Goal: Task Accomplishment & Management: Use online tool/utility

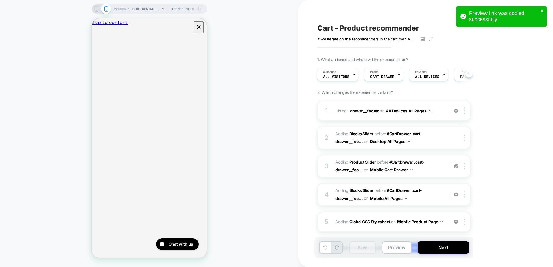
scroll to position [1, 0]
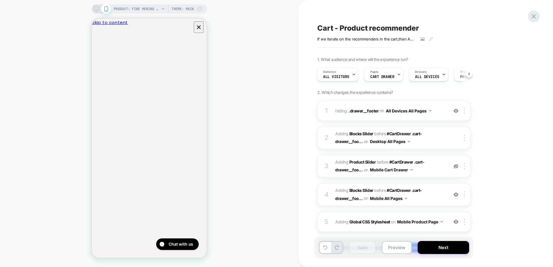
click at [534, 13] on icon at bounding box center [534, 16] width 8 height 8
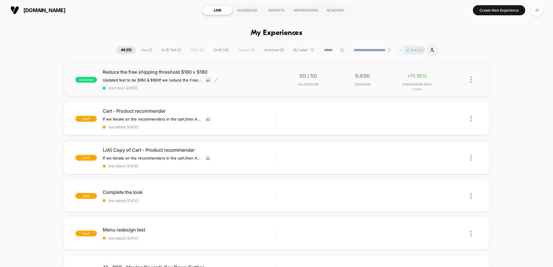
click at [257, 73] on span "Reduce the free shipping threshold $160 v $180" at bounding box center [190, 72] width 174 height 6
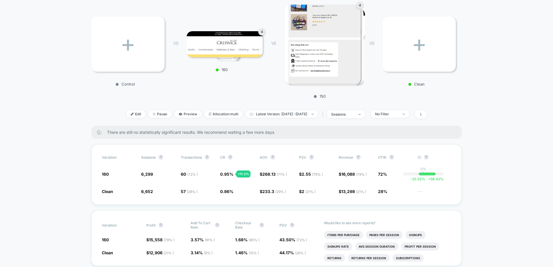
scroll to position [116, 0]
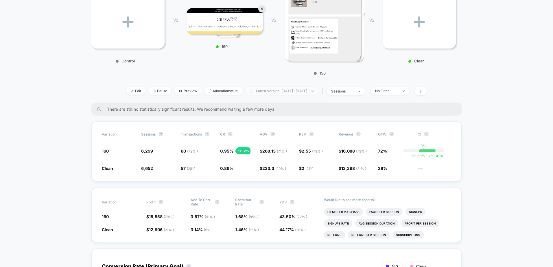
click at [266, 90] on span "Latest Version: [DATE] - [DATE]" at bounding box center [282, 91] width 72 height 8
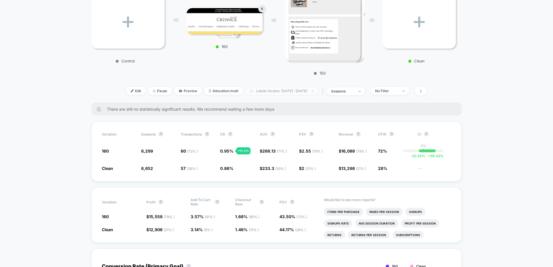
click at [271, 90] on span "Latest Version: [DATE] - [DATE]" at bounding box center [282, 91] width 72 height 8
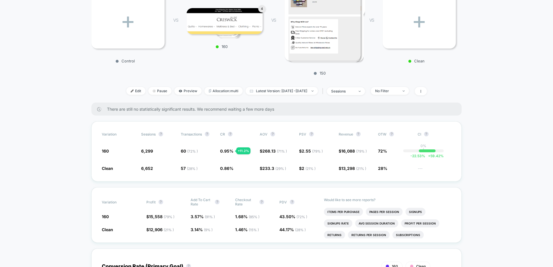
click at [283, 90] on span "Latest Version: [DATE] - [DATE]" at bounding box center [282, 91] width 72 height 8
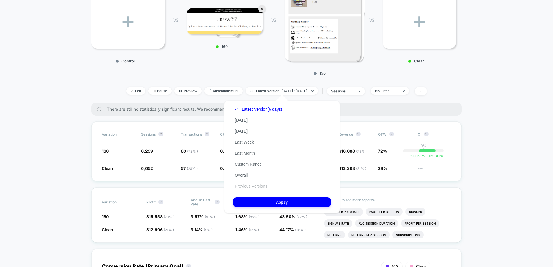
click at [250, 187] on button "Previous Versions" at bounding box center [251, 186] width 36 height 5
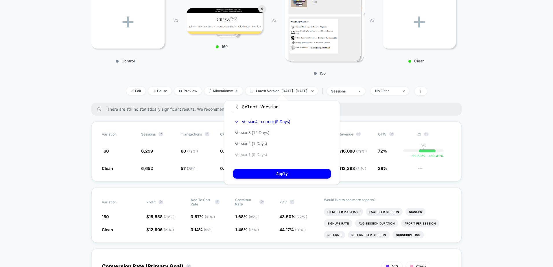
click at [248, 156] on button "Version 1 (9 Days)" at bounding box center [251, 154] width 36 height 5
click at [255, 174] on button "Apply" at bounding box center [282, 174] width 98 height 10
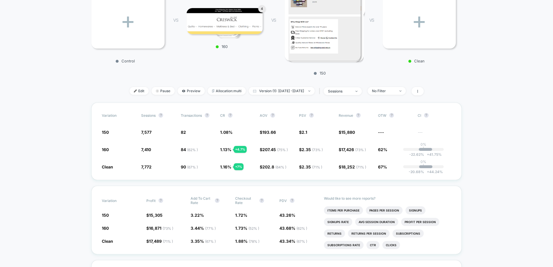
click at [273, 89] on span "Version (1): [DATE] - [DATE]" at bounding box center [282, 91] width 66 height 8
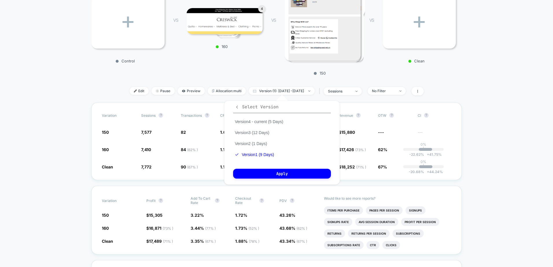
click at [235, 109] on icon "button" at bounding box center [237, 107] width 4 height 4
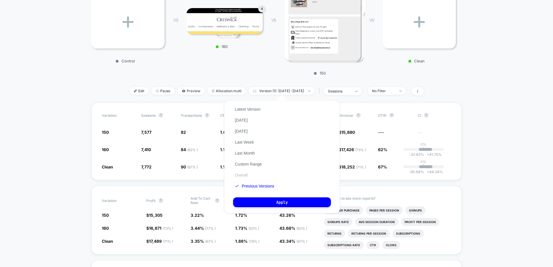
click at [241, 175] on button "Overall" at bounding box center [241, 175] width 16 height 5
click at [306, 202] on button "Apply" at bounding box center [282, 203] width 98 height 10
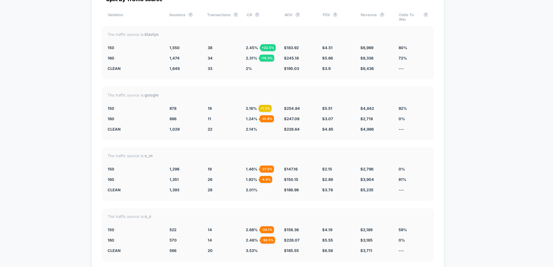
scroll to position [2048, 0]
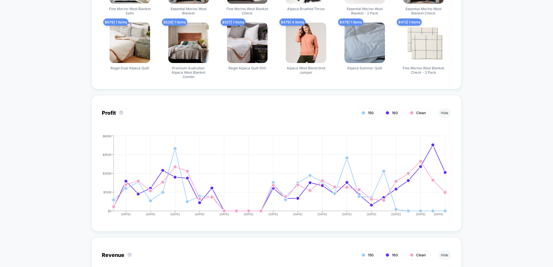
scroll to position [573, 0]
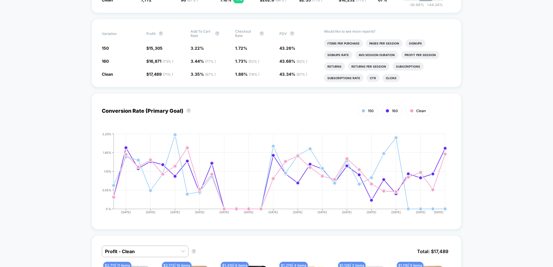
scroll to position [226, 0]
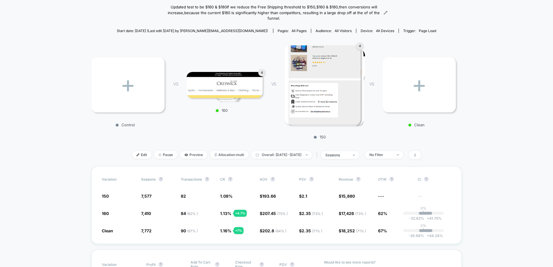
scroll to position [0, 0]
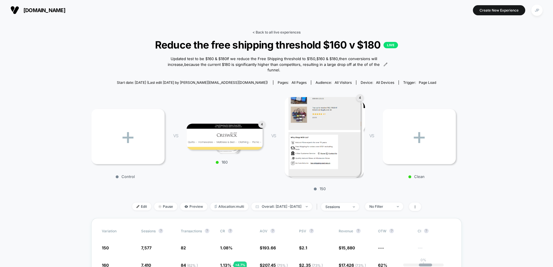
click at [276, 32] on link "< Back to all live experiences" at bounding box center [276, 32] width 48 height 4
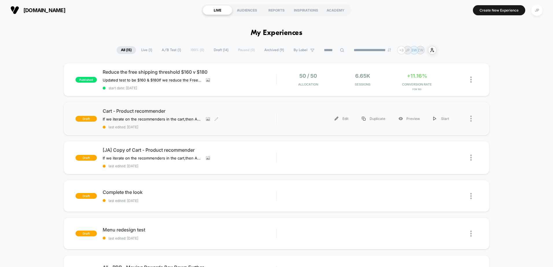
click at [145, 112] on span "Cart - Product recommender" at bounding box center [190, 111] width 174 height 6
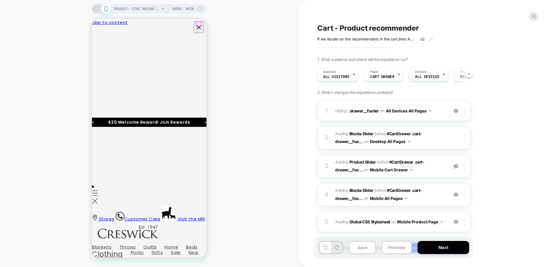
click at [94, 51] on icon "Close" at bounding box center [94, 51] width 0 height 0
click at [393, 247] on button "Preview" at bounding box center [397, 247] width 30 height 13
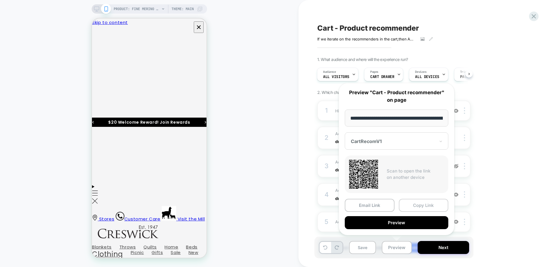
click at [420, 203] on button "Copy Link" at bounding box center [424, 205] width 50 height 13
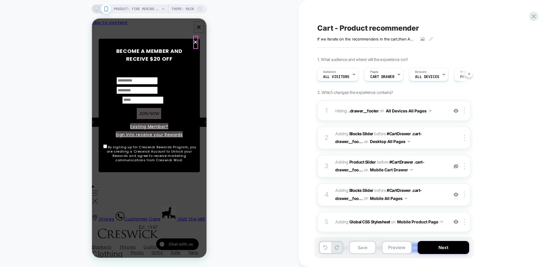
click at [197, 42] on span "×" at bounding box center [195, 42] width 5 height 13
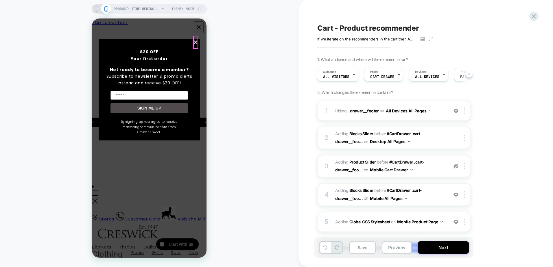
click at [197, 42] on span "×" at bounding box center [195, 42] width 5 height 13
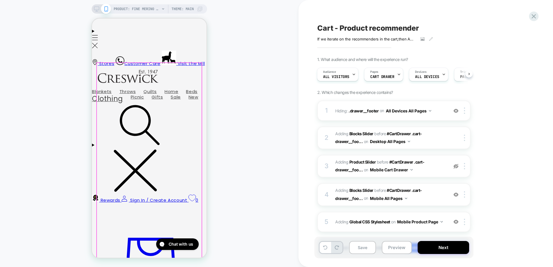
scroll to position [174, 0]
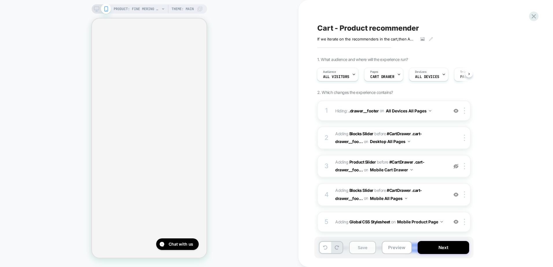
click at [359, 249] on button "Save" at bounding box center [362, 247] width 27 height 13
click at [400, 245] on button "Preview" at bounding box center [397, 247] width 30 height 13
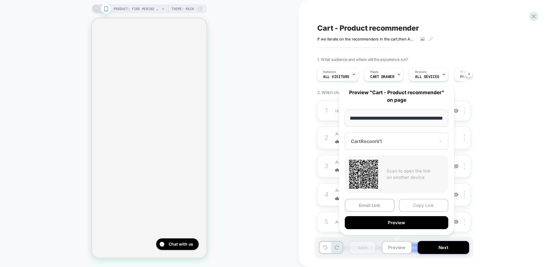
scroll to position [0, 0]
click at [412, 208] on button "Copy Link" at bounding box center [424, 205] width 50 height 13
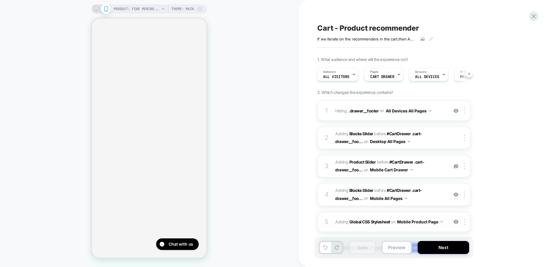
click at [343, 222] on span "Adding Global CSS Stylesheet on Mobile Product Page" at bounding box center [390, 222] width 110 height 8
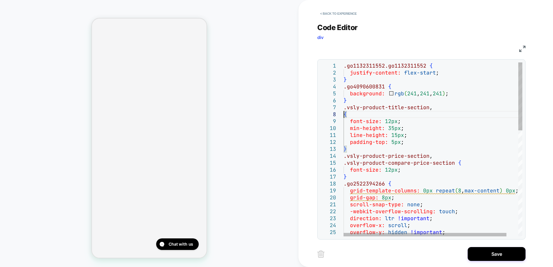
scroll to position [49, 0]
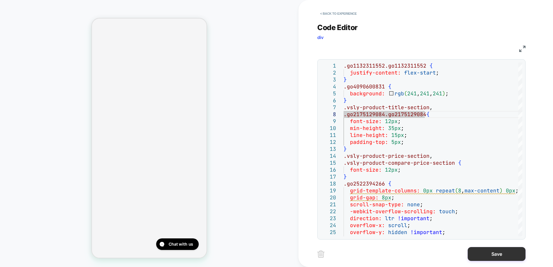
type textarea "**********"
click at [491, 251] on button "Save" at bounding box center [497, 254] width 58 height 14
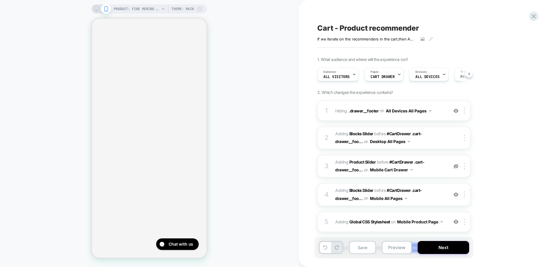
scroll to position [0, 0]
click at [365, 250] on button "Save" at bounding box center [362, 247] width 27 height 13
click at [397, 249] on button "Preview" at bounding box center [397, 247] width 30 height 13
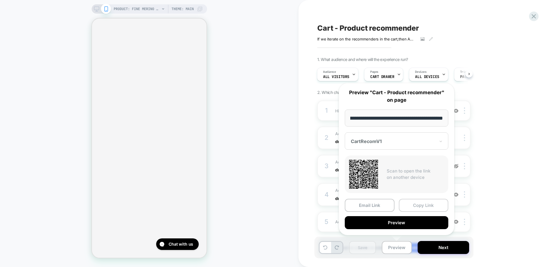
scroll to position [0, 0]
click at [411, 207] on button "Copy Link" at bounding box center [424, 205] width 50 height 13
